Goal: Navigation & Orientation: Find specific page/section

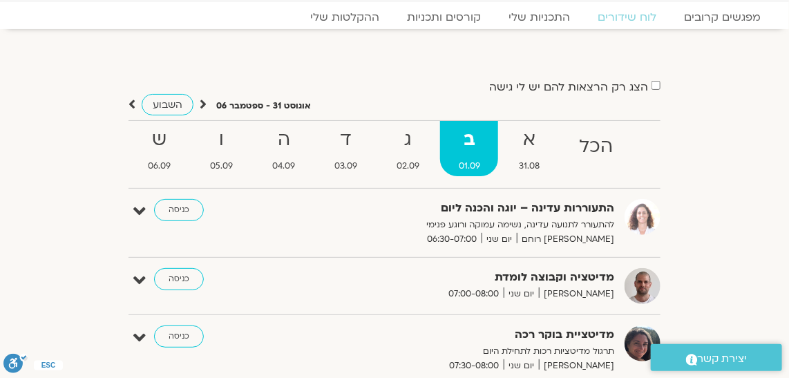
scroll to position [110, 0]
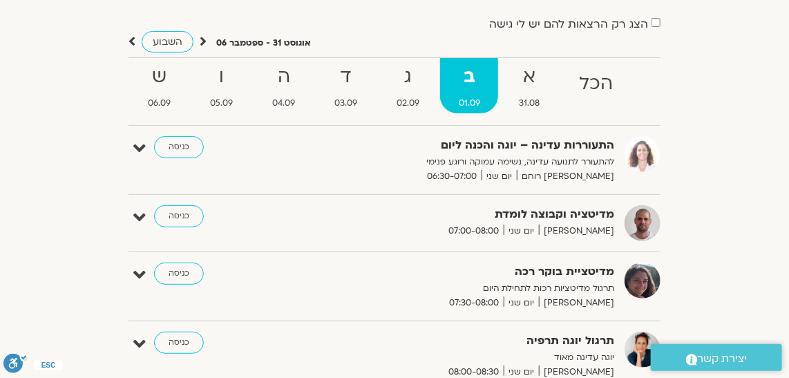
click at [175, 209] on link "כניסה" at bounding box center [179, 216] width 50 height 22
